Goal: Task Accomplishment & Management: Complete application form

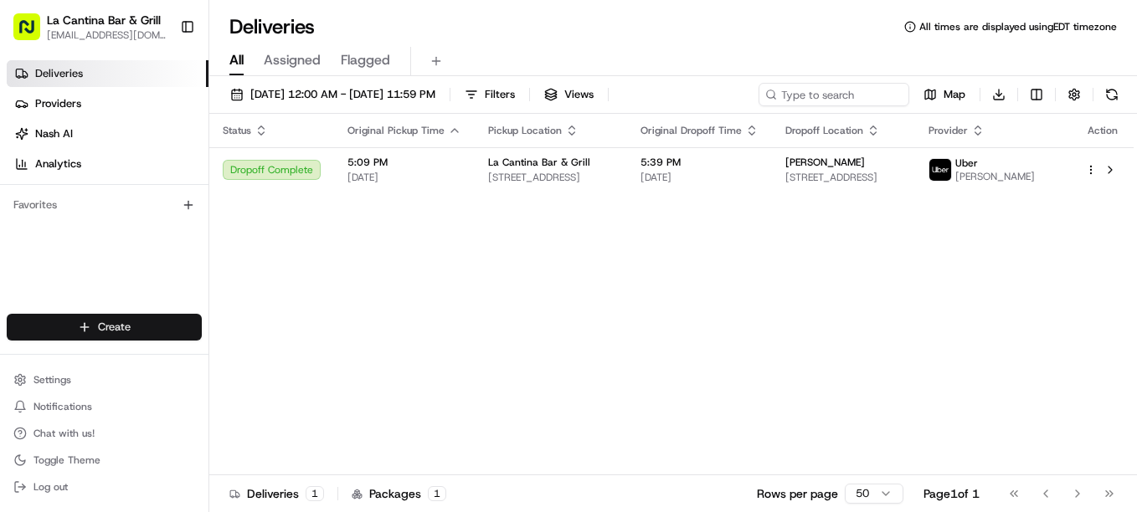
click at [178, 336] on html "La Cantina Bar & Grill [EMAIL_ADDRESS][DOMAIN_NAME] Toggle Sidebar Deliveries P…" at bounding box center [568, 256] width 1137 height 512
click at [245, 357] on link "Delivery" at bounding box center [302, 358] width 187 height 30
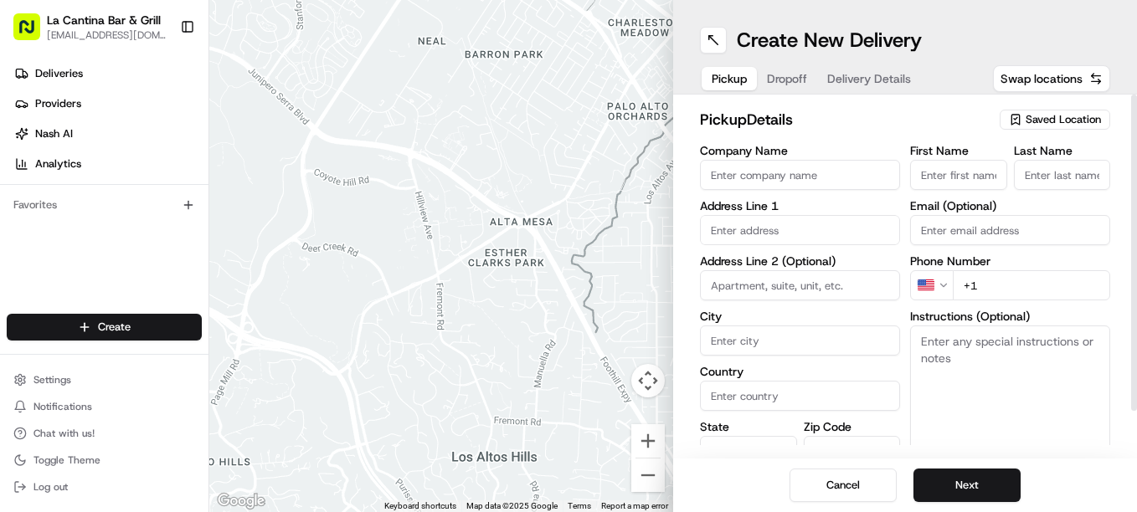
click at [971, 176] on input "First Name" at bounding box center [958, 175] width 97 height 30
type input "[PERSON_NAME]"
type input "La Cantina Bar & Grill"
type input "[STREET_ADDRESS]"
type input "Plainfield"
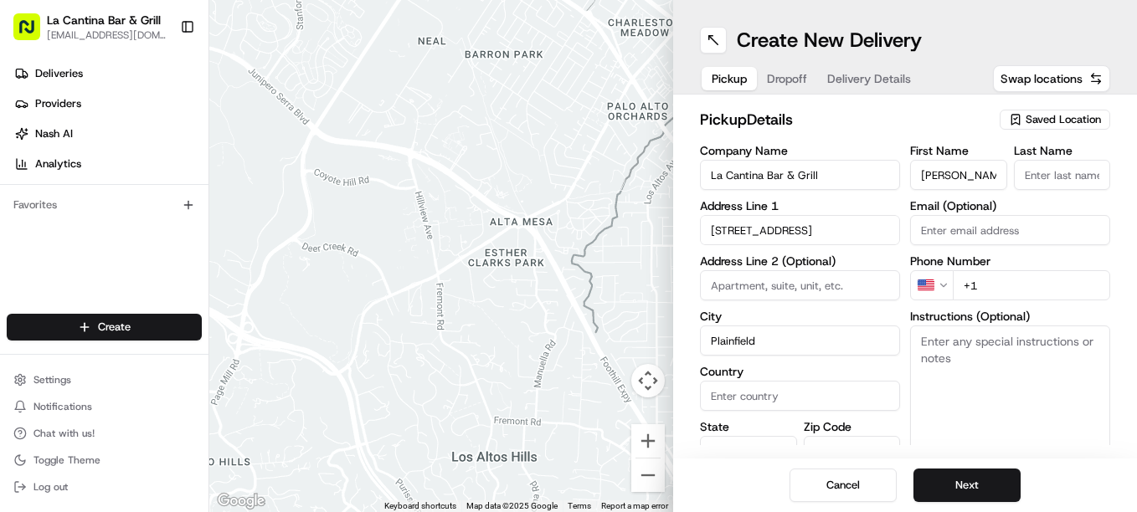
type input "[GEOGRAPHIC_DATA]"
type input "CT"
type input "06374"
type input "[PERSON_NAME]"
type input "[EMAIL_ADDRESS][DOMAIN_NAME]"
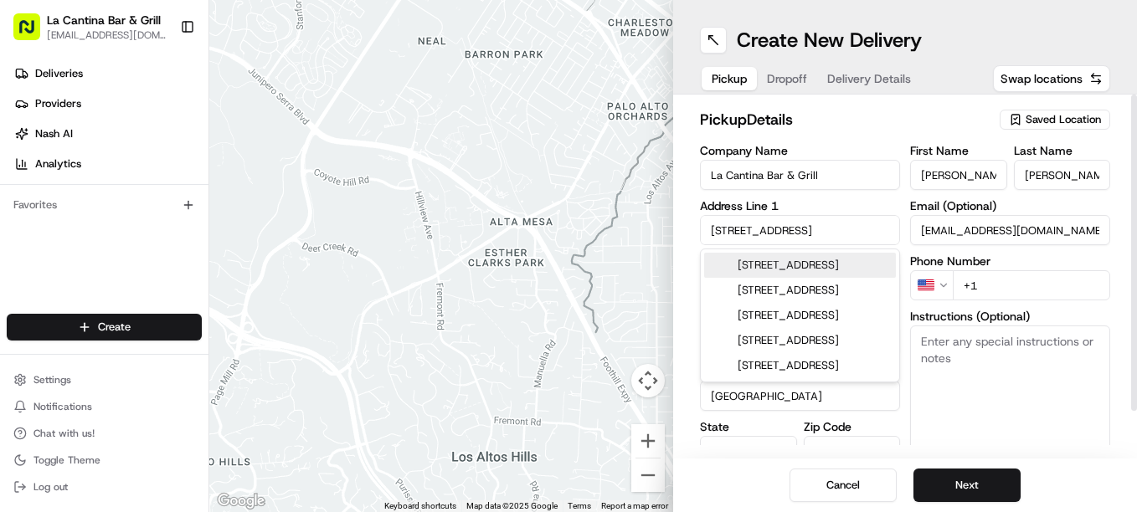
click at [999, 293] on input "+1" at bounding box center [1031, 285] width 157 height 30
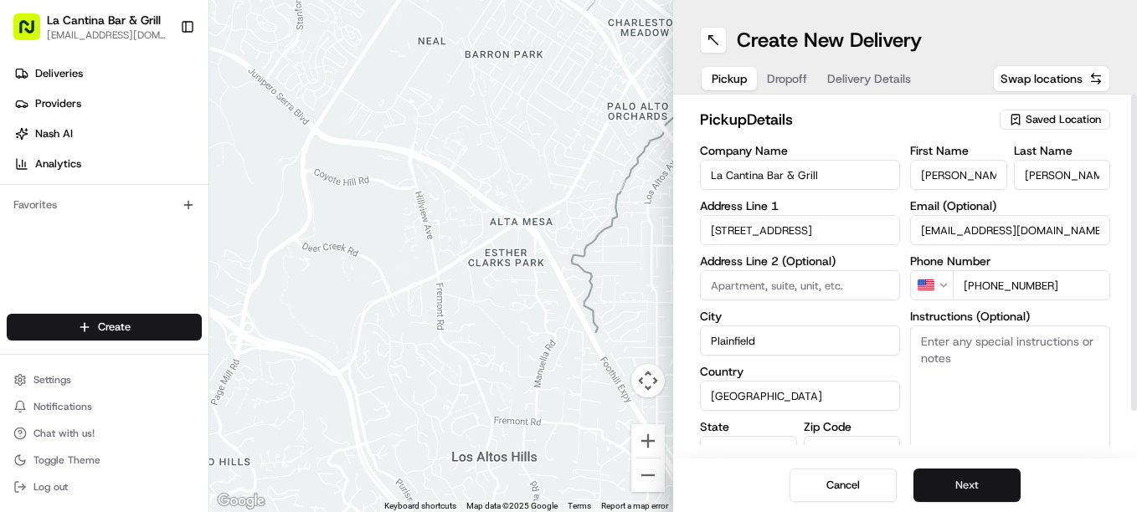
type input "[PHONE_NUMBER]"
click at [998, 486] on button "Next" at bounding box center [966, 485] width 107 height 33
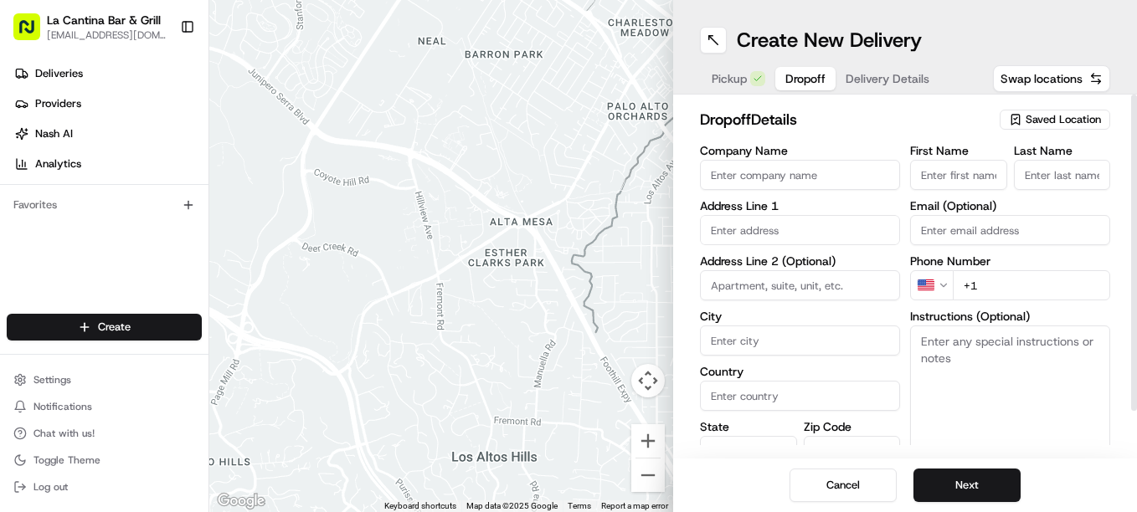
click at [769, 227] on input "text" at bounding box center [800, 230] width 200 height 30
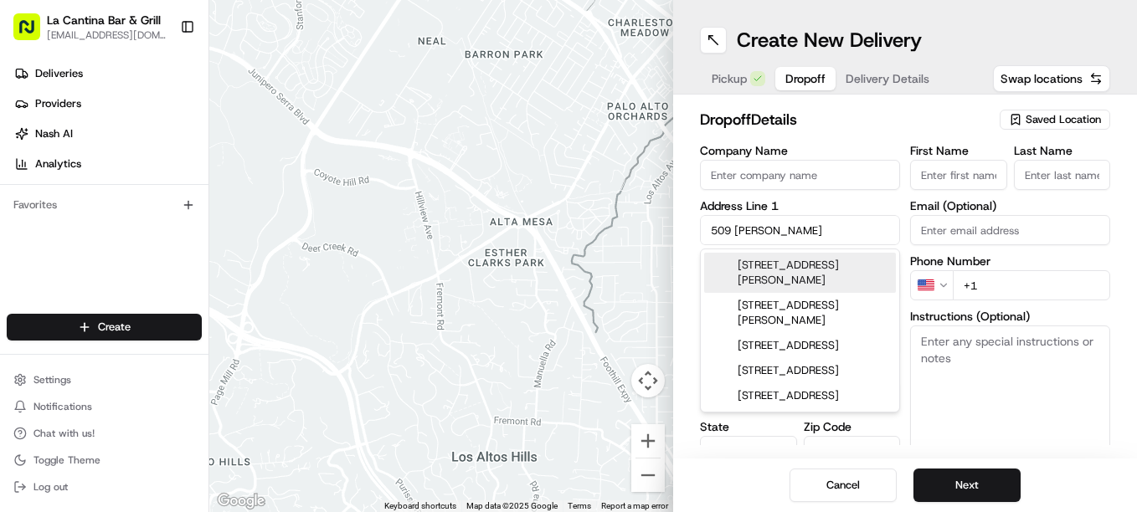
click at [808, 287] on div "[STREET_ADDRESS][PERSON_NAME]" at bounding box center [800, 273] width 192 height 40
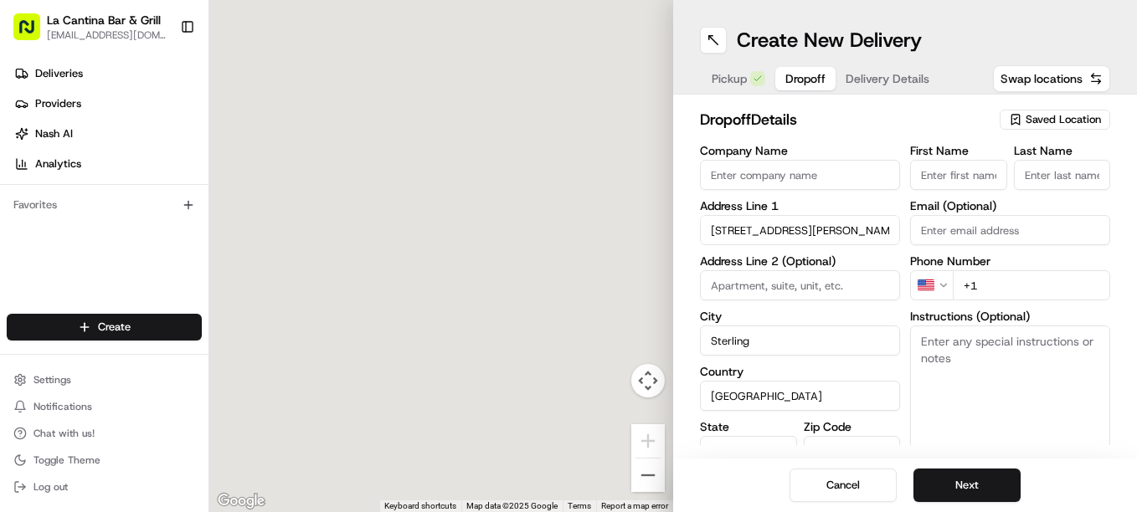
type input "[STREET_ADDRESS][PERSON_NAME]"
type input "Sterling"
type input "[GEOGRAPHIC_DATA]"
type input "CT"
type input "06354"
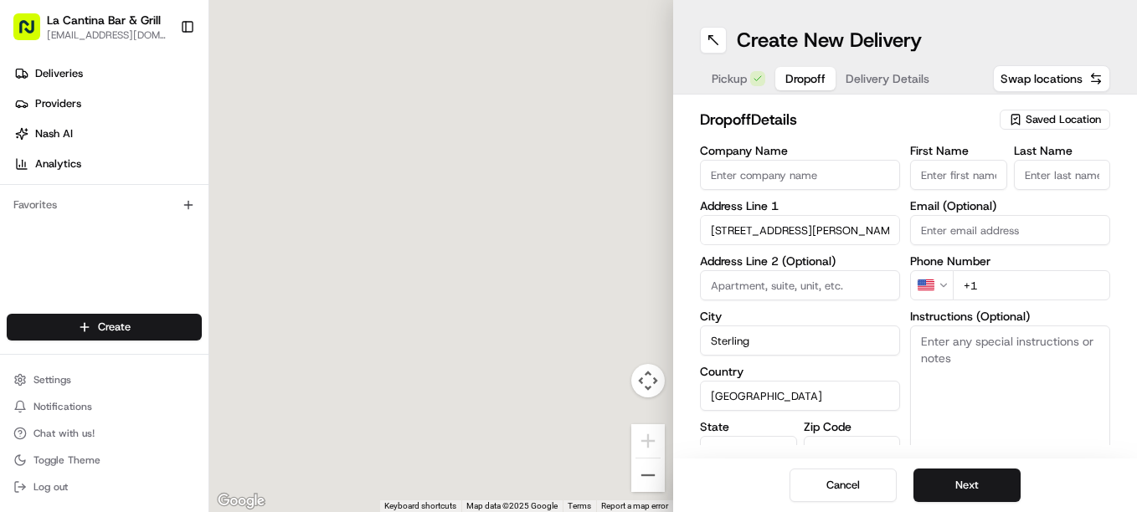
type input "[STREET_ADDRESS][PERSON_NAME]"
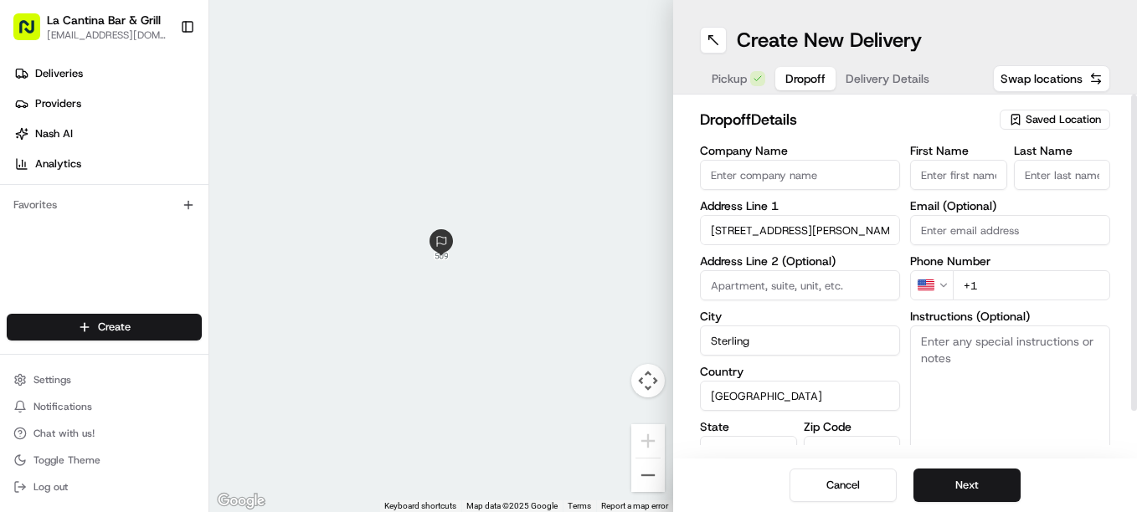
click at [979, 174] on input "First Name" at bounding box center [958, 175] width 97 height 30
type input "[PERSON_NAME]"
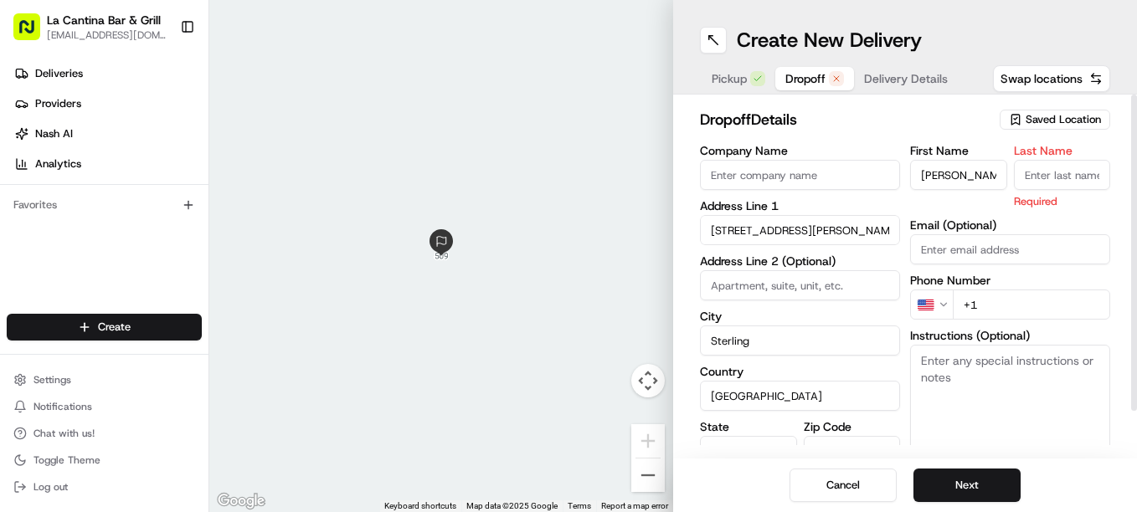
click at [1070, 172] on input "Last Name" at bounding box center [1062, 175] width 97 height 30
type input "Franklin"
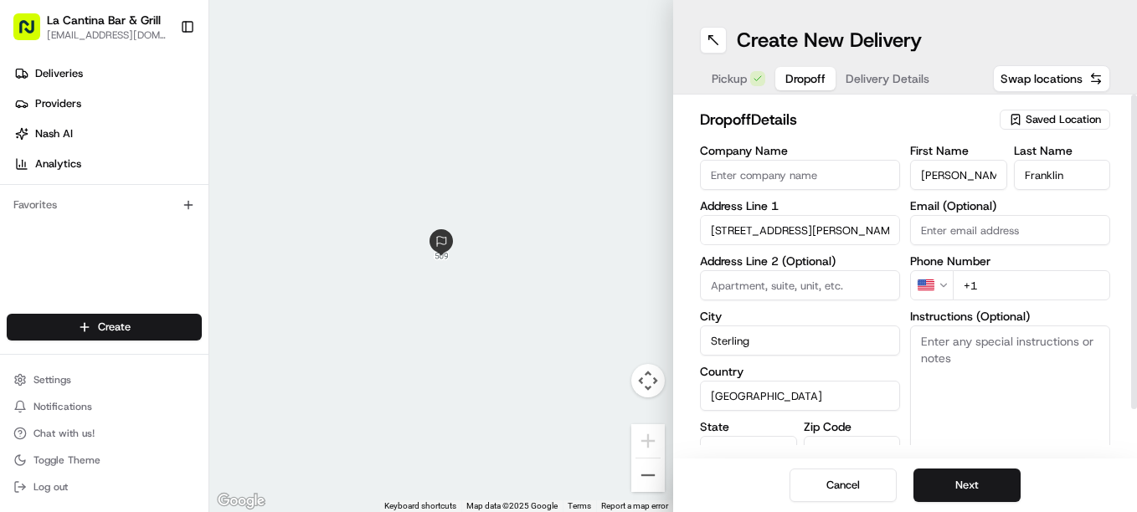
click at [1009, 306] on div "First Name [PERSON_NAME] Last Name [PERSON_NAME] Email (Optional) Phone Number …" at bounding box center [1010, 321] width 200 height 352
type input "[PHONE_NUMBER]"
click at [986, 471] on button "Next" at bounding box center [966, 485] width 107 height 33
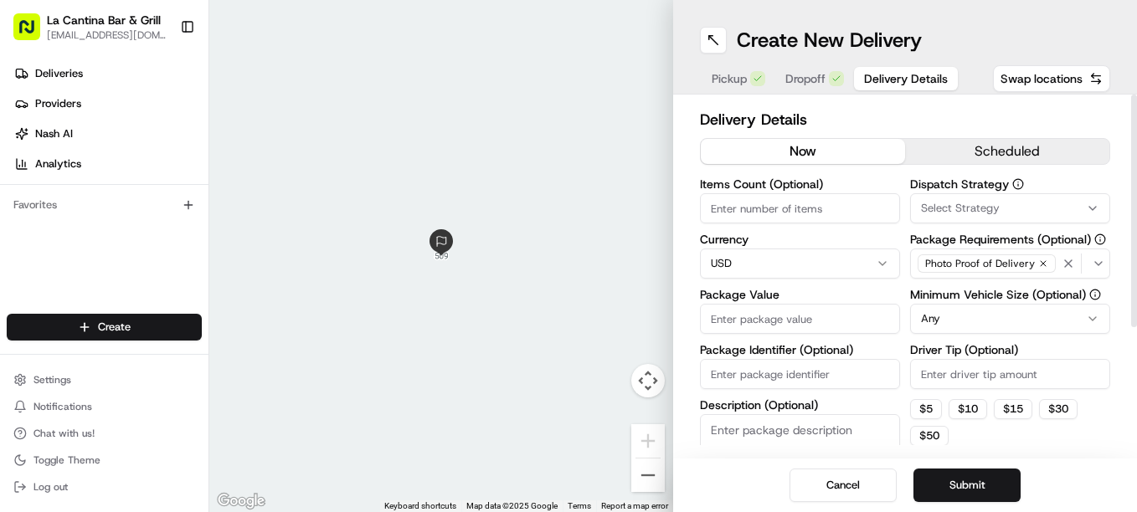
click at [789, 319] on input "Package Value" at bounding box center [800, 319] width 200 height 30
type input "40.56"
click at [990, 381] on input "Driver Tip (Optional)" at bounding box center [1010, 374] width 200 height 30
type input "8"
click at [929, 476] on button "Submit" at bounding box center [966, 485] width 107 height 33
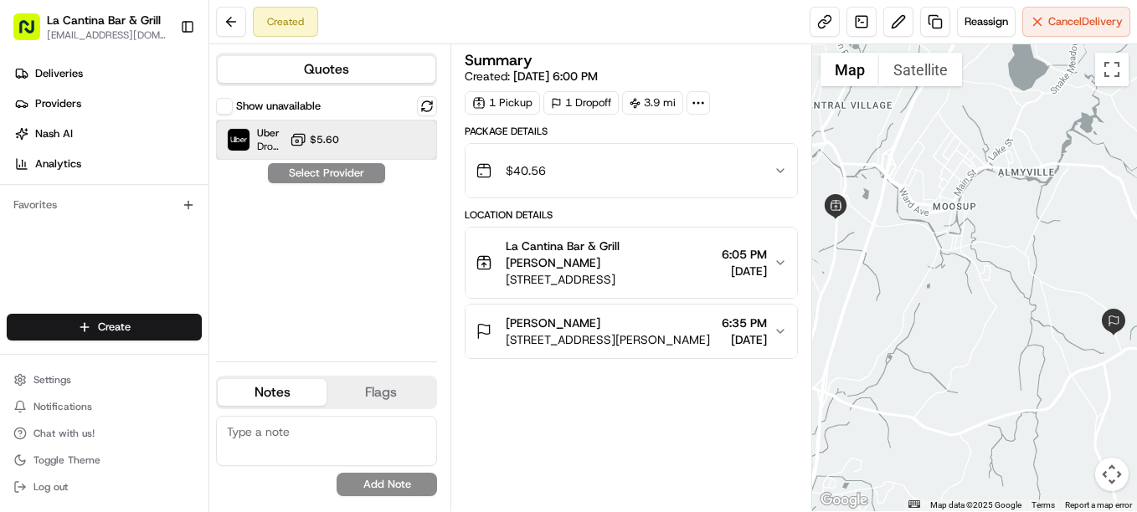
click at [413, 146] on div "Uber Dropoff ETA 28 minutes $5.60" at bounding box center [326, 140] width 221 height 40
click at [341, 173] on button "Assign Provider" at bounding box center [326, 173] width 119 height 20
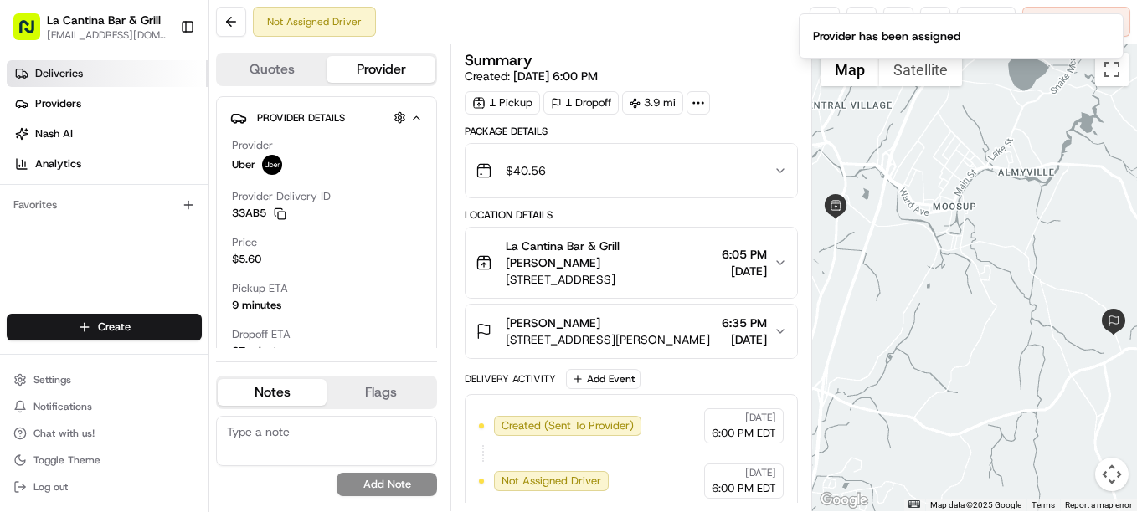
click at [57, 78] on span "Deliveries" at bounding box center [59, 73] width 48 height 15
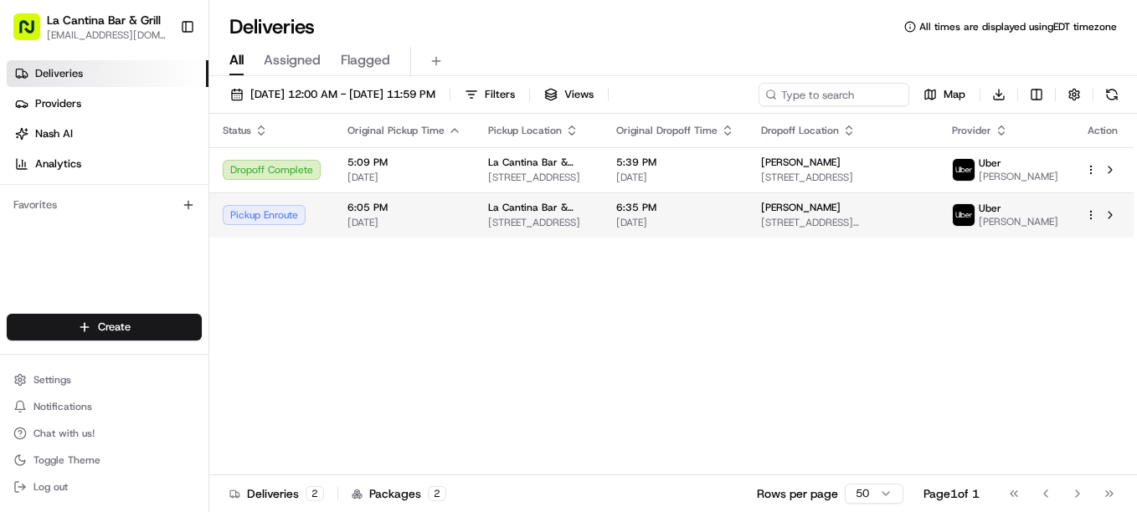
click at [429, 238] on td "6:05 PM [DATE]" at bounding box center [404, 215] width 141 height 45
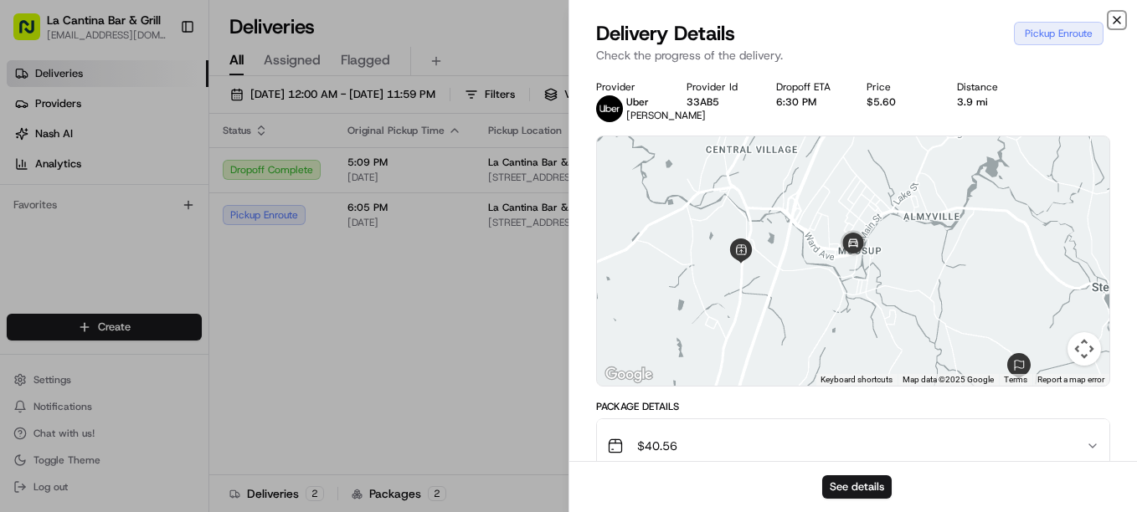
click at [1115, 24] on icon "button" at bounding box center [1116, 19] width 13 height 13
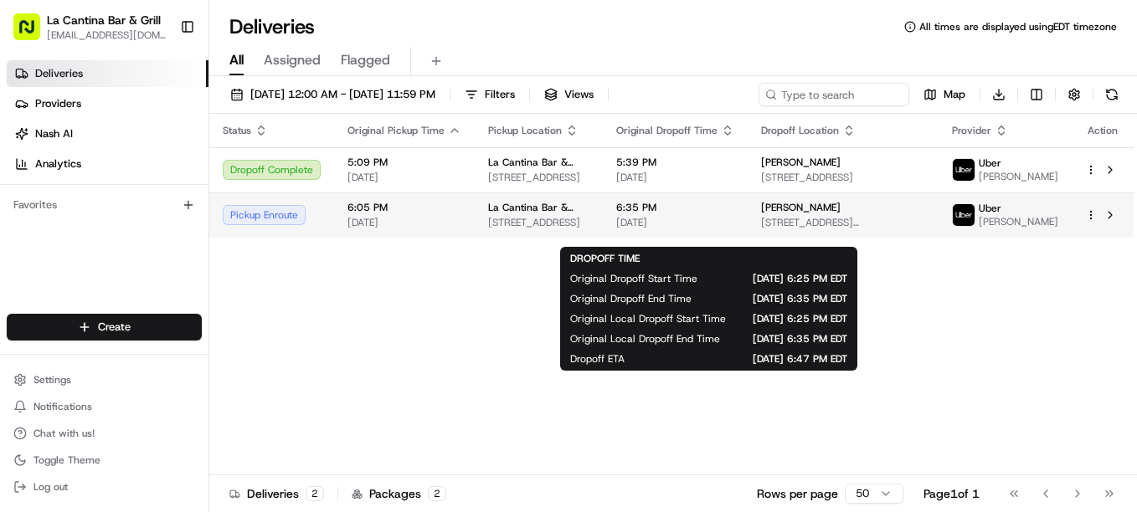
click at [748, 210] on td "6:35 PM [DATE]" at bounding box center [675, 215] width 145 height 45
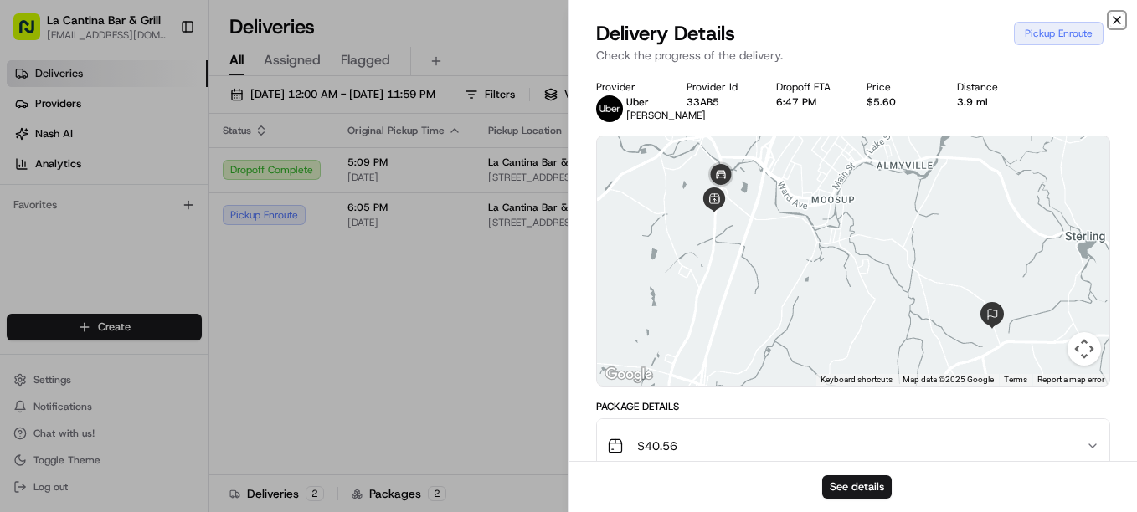
click at [1114, 18] on icon "button" at bounding box center [1116, 19] width 13 height 13
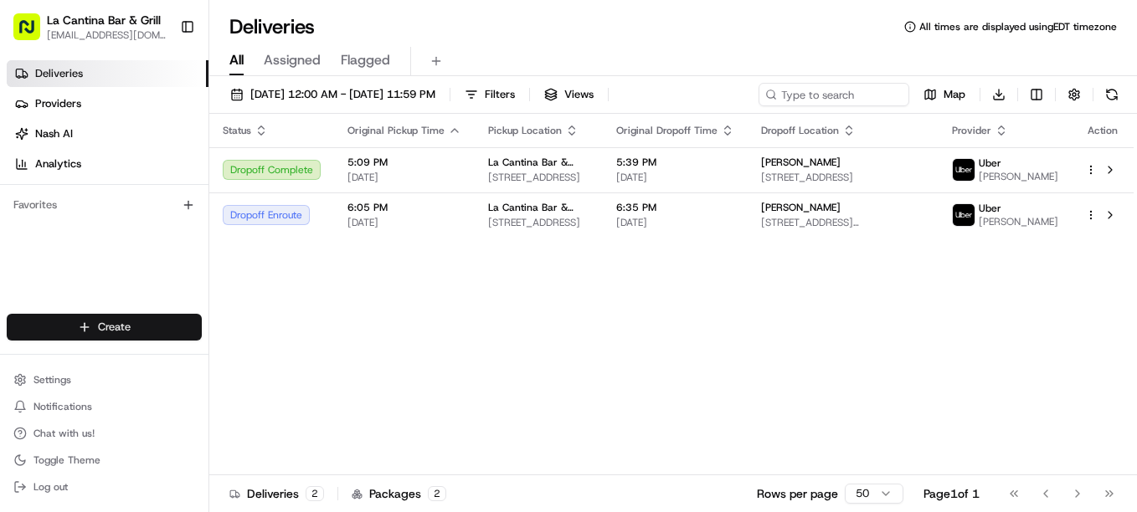
click at [157, 335] on html "La Cantina Bar & Grill [EMAIL_ADDRESS][DOMAIN_NAME] Toggle Sidebar Deliveries P…" at bounding box center [568, 256] width 1137 height 512
click at [256, 350] on link "Delivery" at bounding box center [302, 358] width 187 height 30
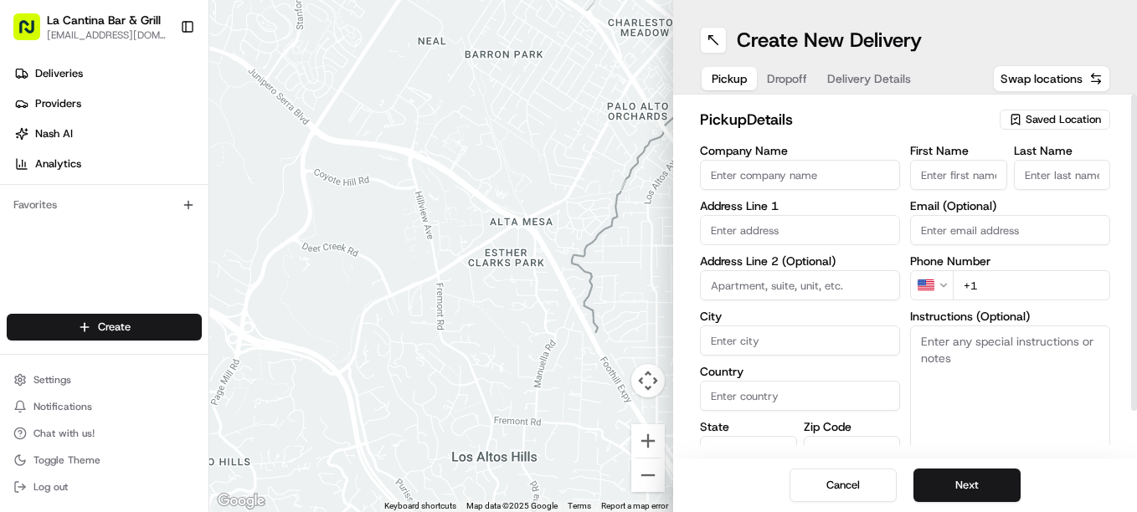
click at [816, 170] on input "Company Name" at bounding box center [800, 175] width 200 height 30
type input "La Cantina Bar & Grill"
type input "[STREET_ADDRESS]"
type input "Plainfield"
type input "[GEOGRAPHIC_DATA]"
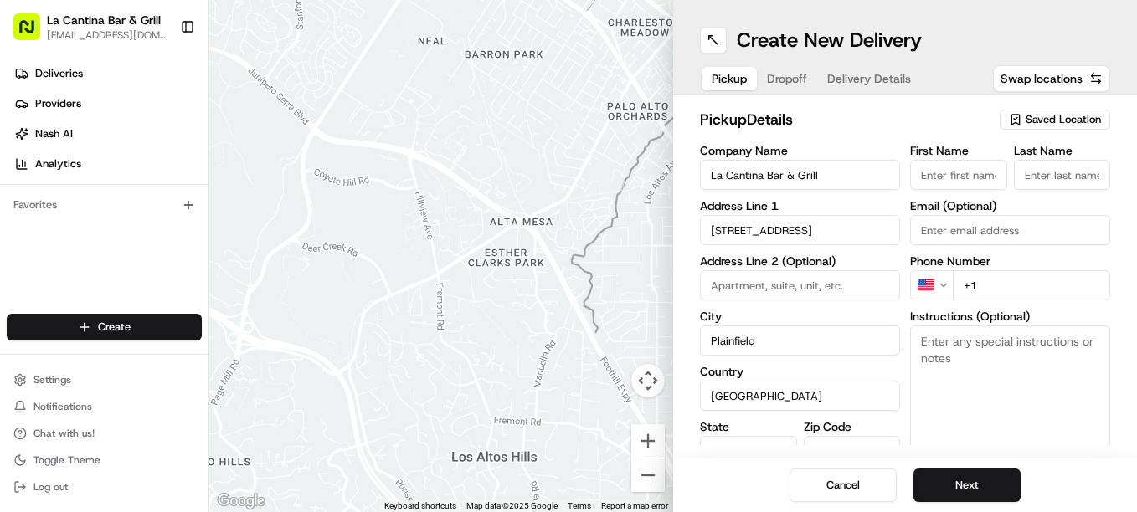
type input "CT"
type input "06374"
type input "[PERSON_NAME]"
type input "[EMAIL_ADDRESS][DOMAIN_NAME]"
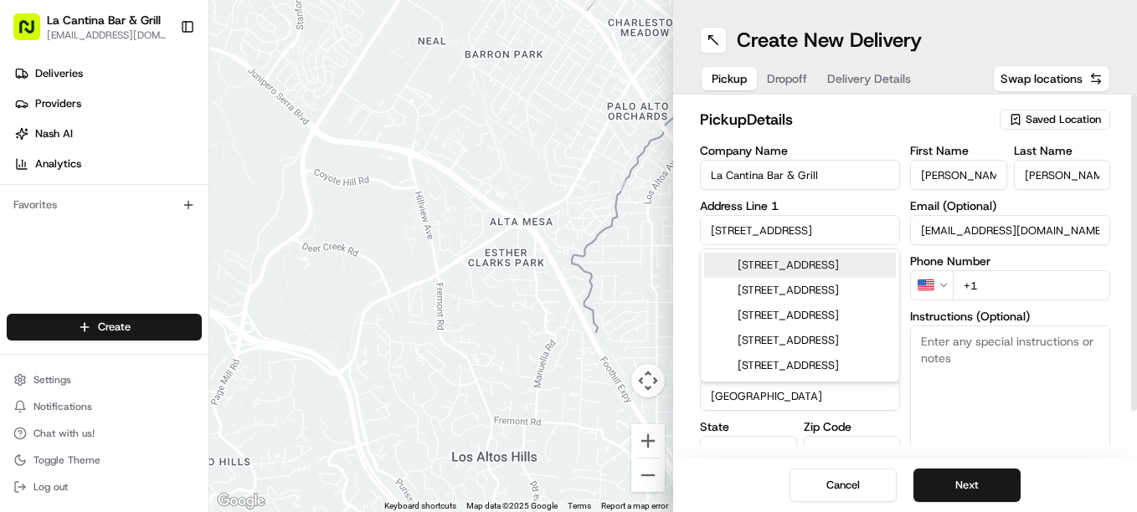
click at [1031, 286] on input "+1" at bounding box center [1031, 285] width 157 height 30
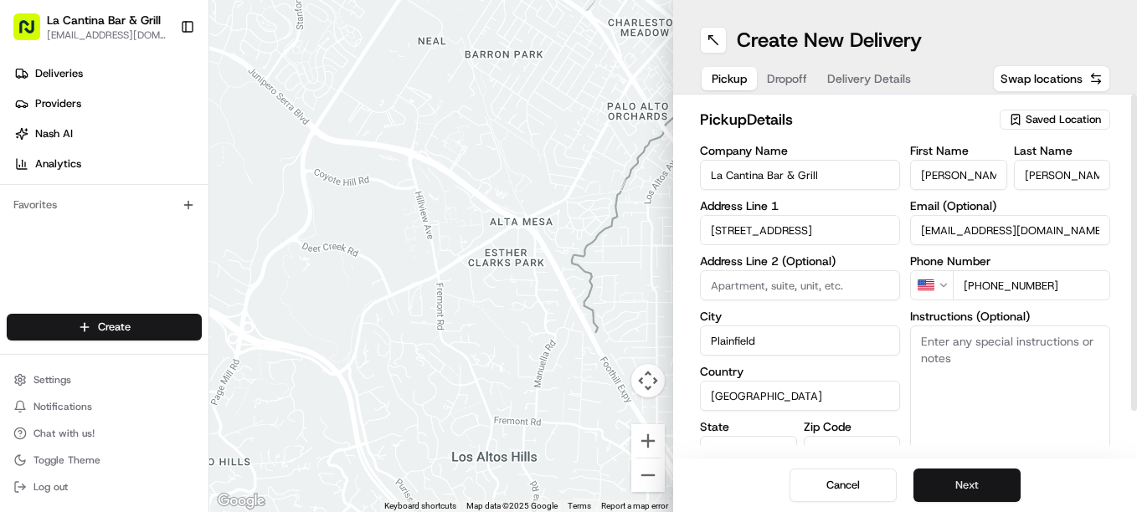
type input "[PHONE_NUMBER]"
click at [995, 483] on button "Next" at bounding box center [966, 485] width 107 height 33
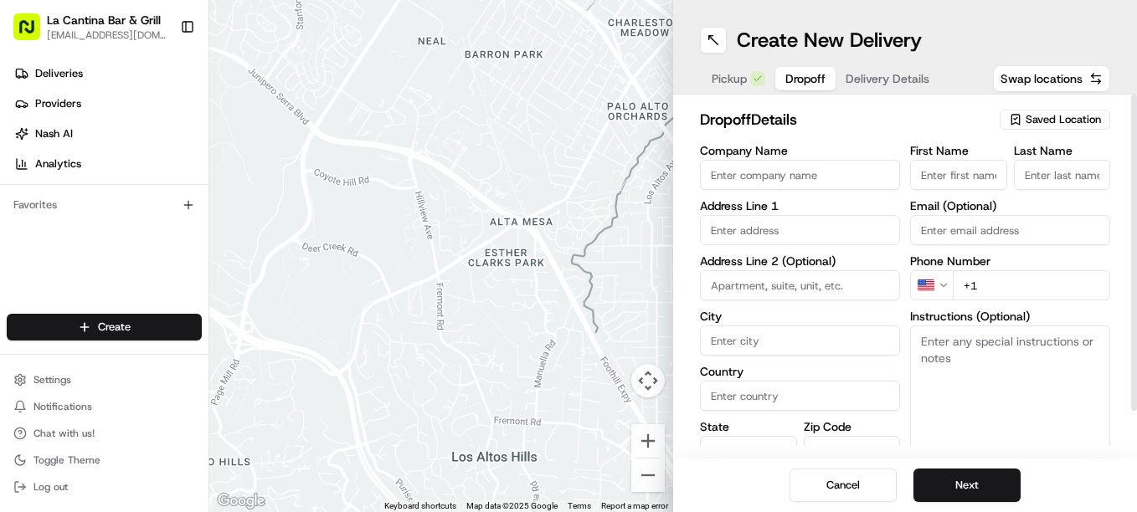
click at [765, 223] on input "text" at bounding box center [800, 230] width 200 height 30
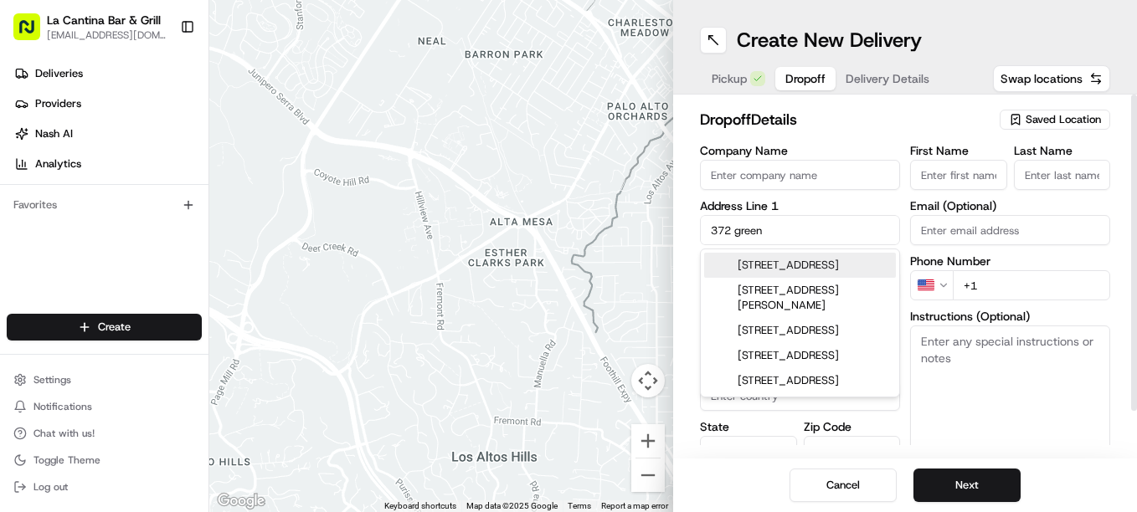
click at [844, 276] on div "[STREET_ADDRESS]" at bounding box center [800, 265] width 192 height 25
type input "[STREET_ADDRESS]"
type input "Plainfield"
type input "[GEOGRAPHIC_DATA]"
type input "CT"
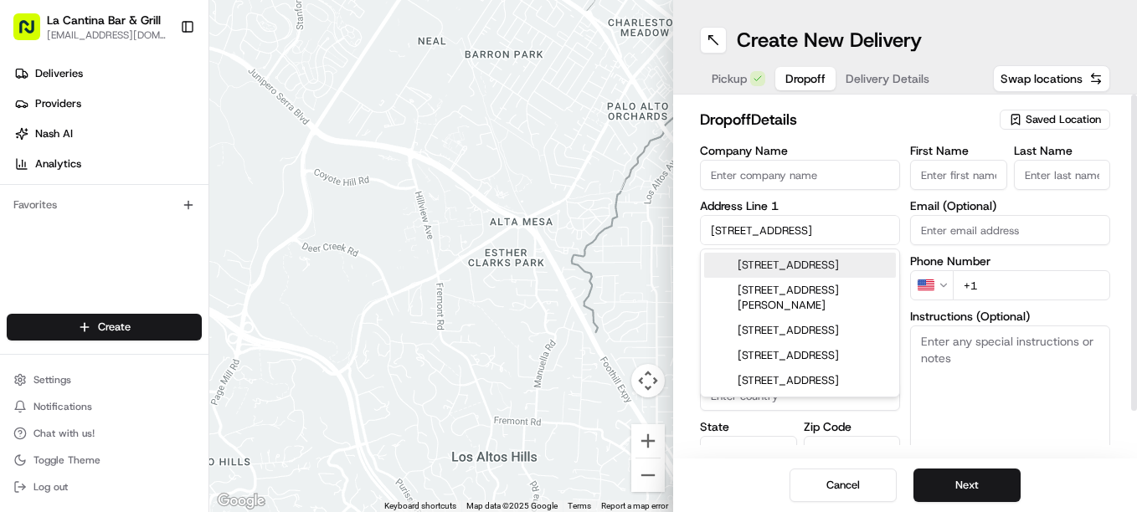
type input "06354"
type input "[STREET_ADDRESS]"
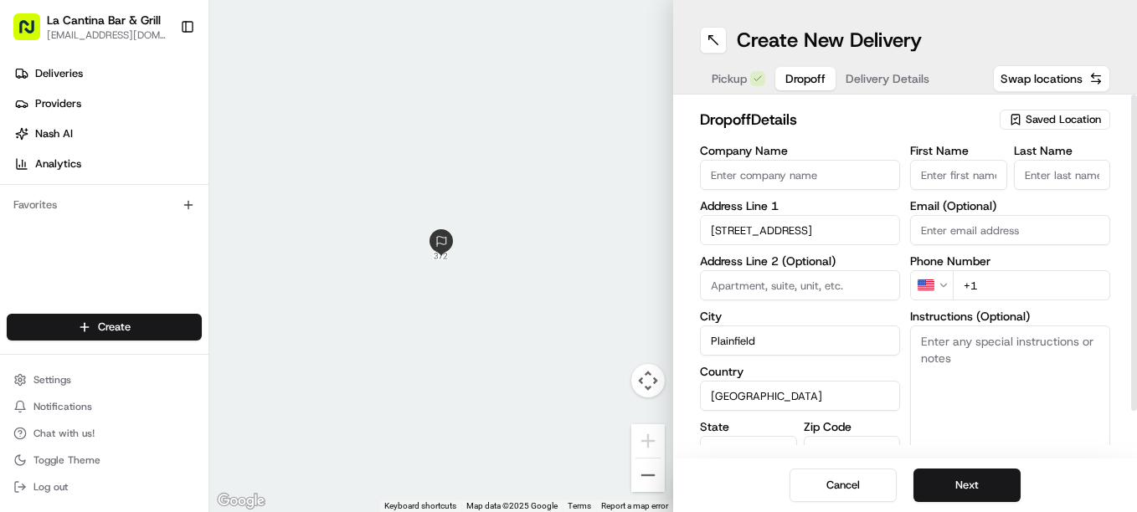
click at [961, 182] on input "First Name" at bounding box center [958, 175] width 97 height 30
type input "[PERSON_NAME]"
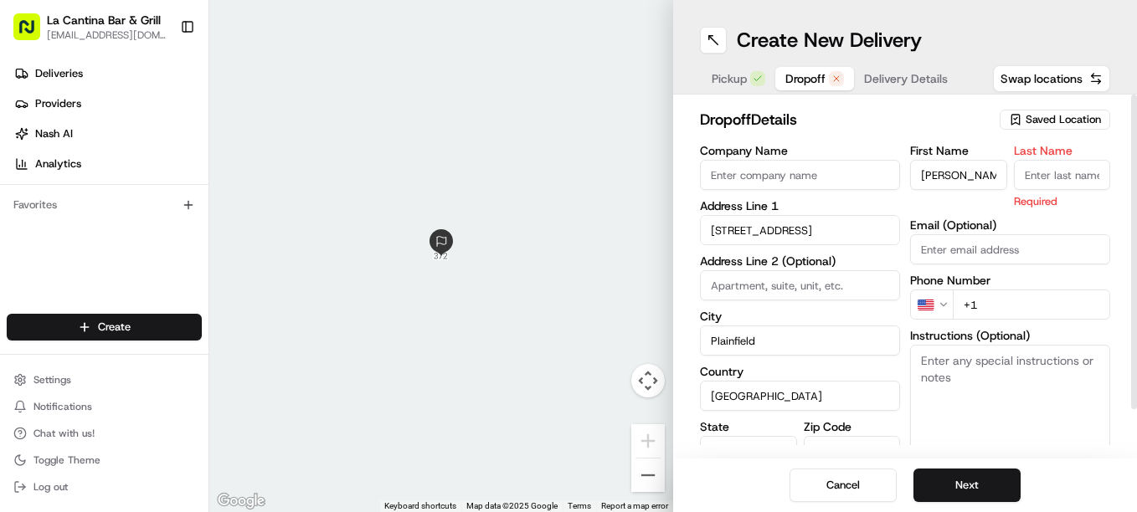
click at [1051, 171] on input "Last Name" at bounding box center [1062, 175] width 97 height 30
type input "[PERSON_NAME]"
click at [1026, 299] on input "+1" at bounding box center [1031, 305] width 157 height 30
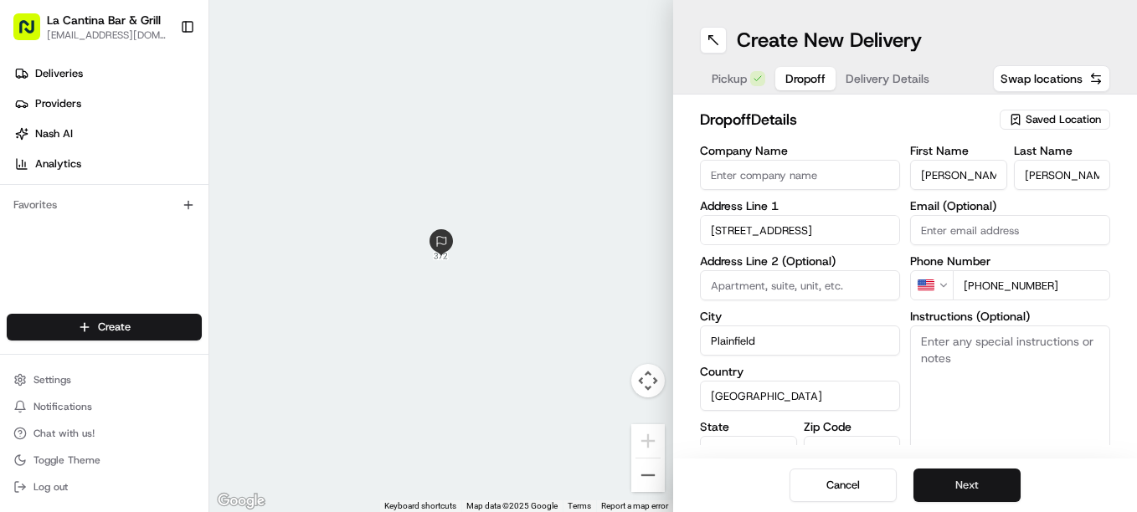
type input "[PHONE_NUMBER]"
click at [989, 470] on button "Next" at bounding box center [966, 485] width 107 height 33
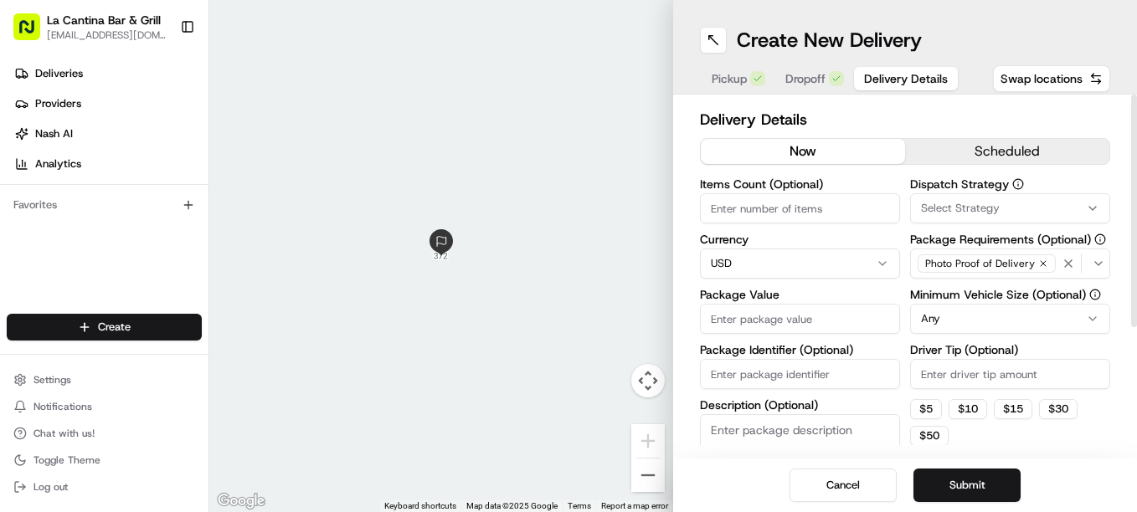
click at [779, 321] on input "Package Value" at bounding box center [800, 319] width 200 height 30
type input "31.90"
click at [939, 363] on input "Driver Tip (Optional)" at bounding box center [1010, 374] width 200 height 30
type input "3.90"
click at [961, 474] on button "Submit" at bounding box center [966, 485] width 107 height 33
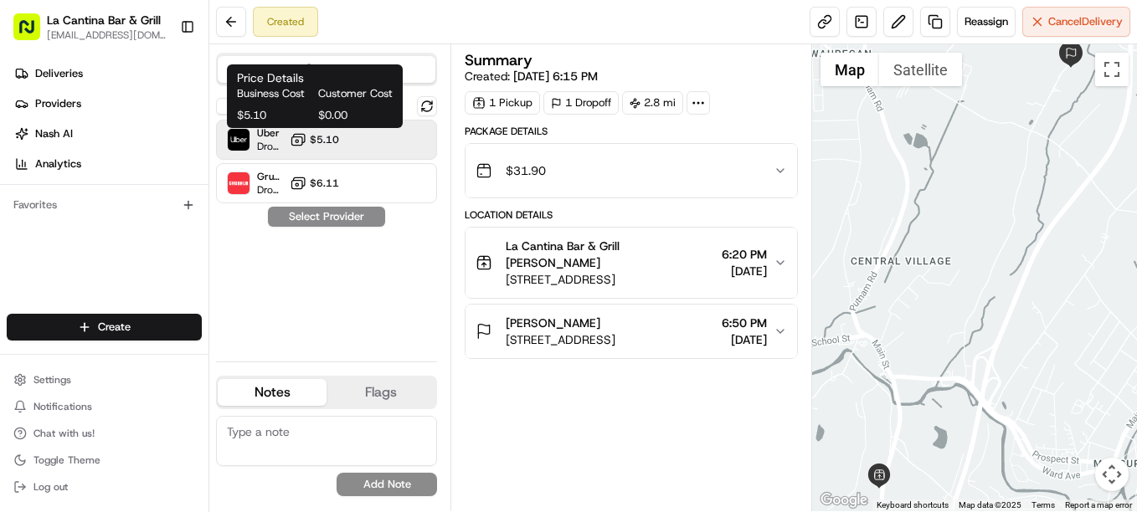
click at [315, 136] on span "$5.10" at bounding box center [324, 139] width 29 height 13
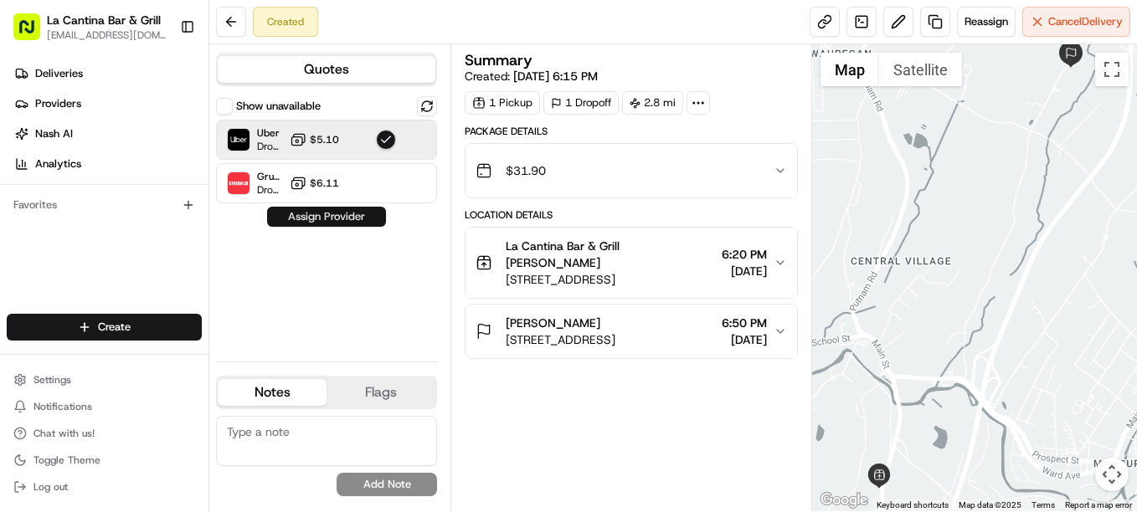
click at [337, 213] on button "Assign Provider" at bounding box center [326, 217] width 119 height 20
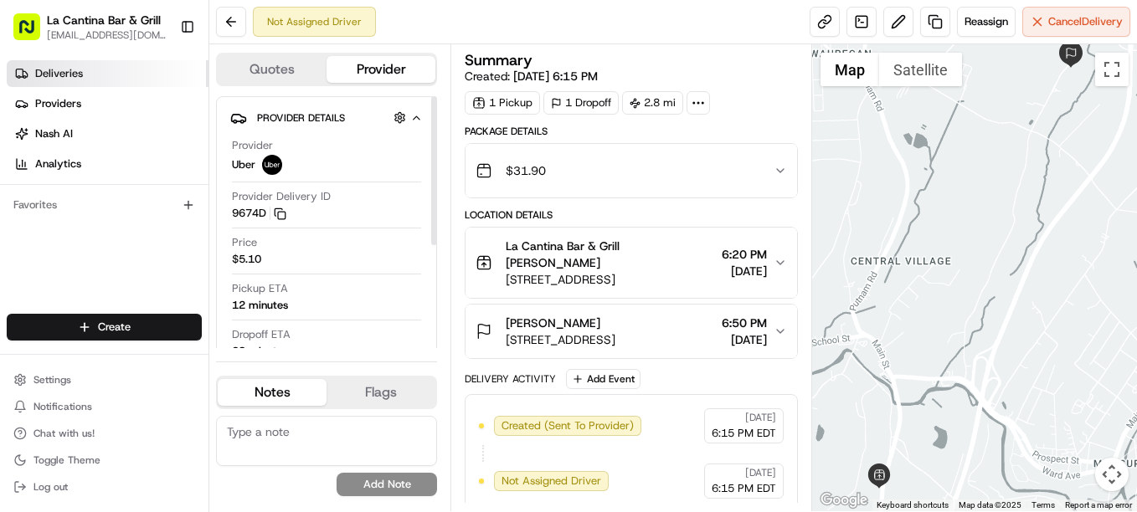
click at [53, 69] on span "Deliveries" at bounding box center [59, 73] width 48 height 15
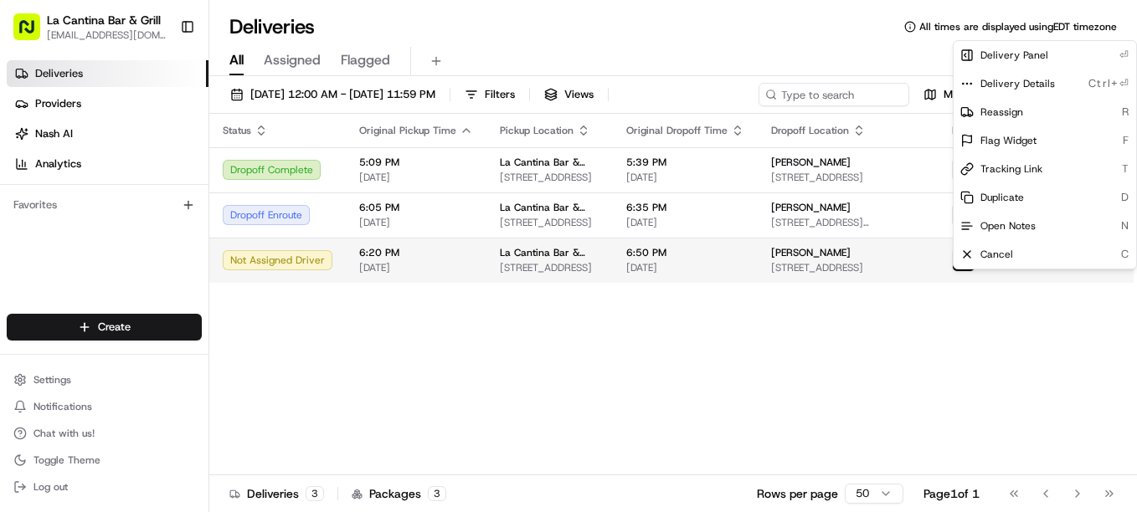
click at [1091, 277] on html "La Cantina Bar & Grill [EMAIL_ADDRESS][DOMAIN_NAME] Toggle Sidebar Deliveries P…" at bounding box center [568, 256] width 1137 height 512
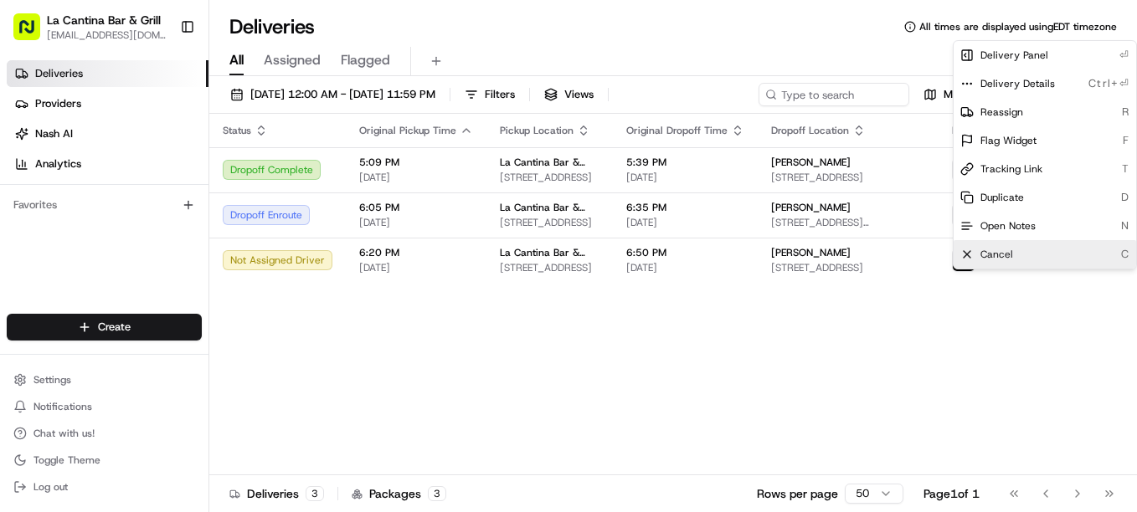
click at [1073, 264] on div "Cancel C" at bounding box center [1045, 254] width 183 height 28
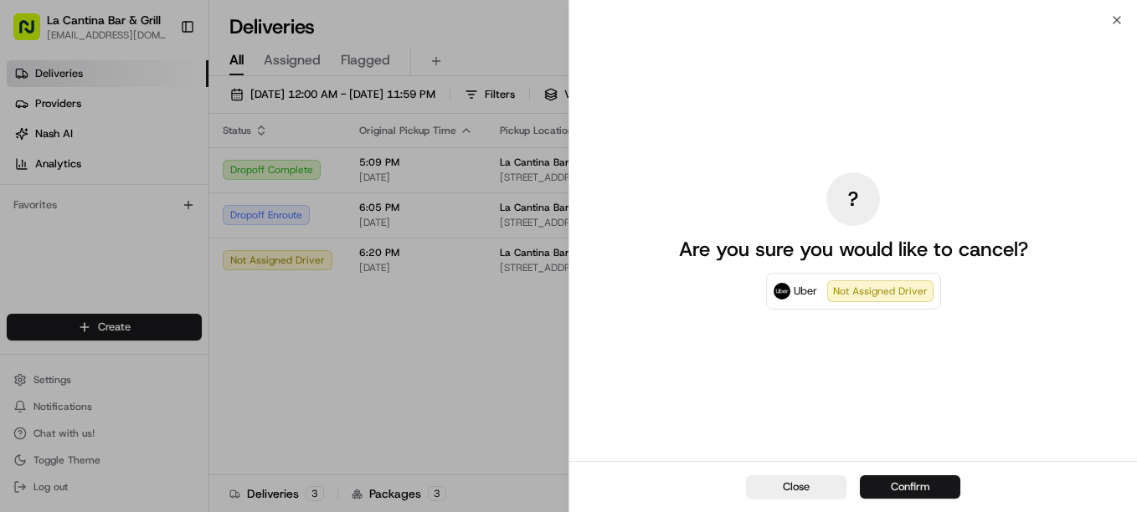
click at [884, 477] on button "Confirm" at bounding box center [910, 487] width 100 height 23
